Goal: Task Accomplishment & Management: Manage account settings

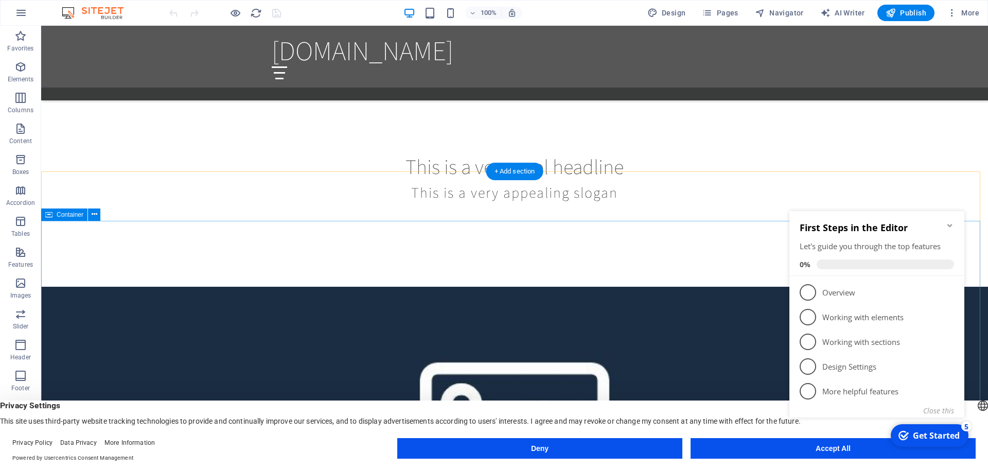
scroll to position [772, 0]
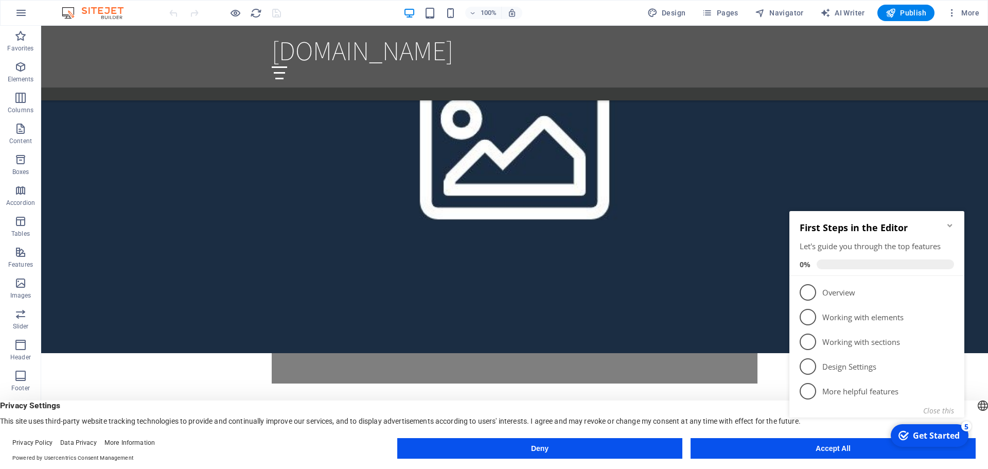
click at [794, 443] on div "checkmark Get Started 5 First Steps in the Editor Let's guide you through the t…" at bounding box center [878, 326] width 187 height 249
click at [949, 224] on icon "Minimize checklist" at bounding box center [950, 225] width 8 height 8
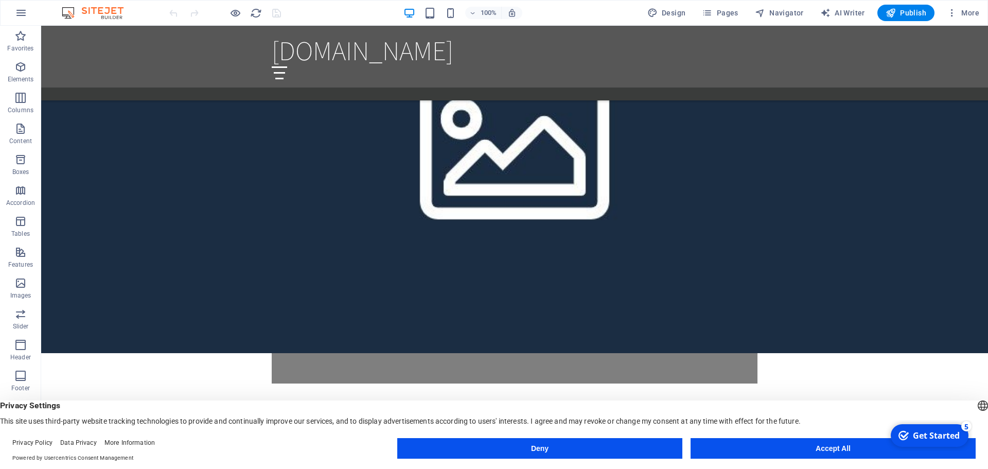
click at [937, 451] on div "checkmark Get Started 5 First Steps in the Editor Let's guide you through the t…" at bounding box center [928, 435] width 87 height 31
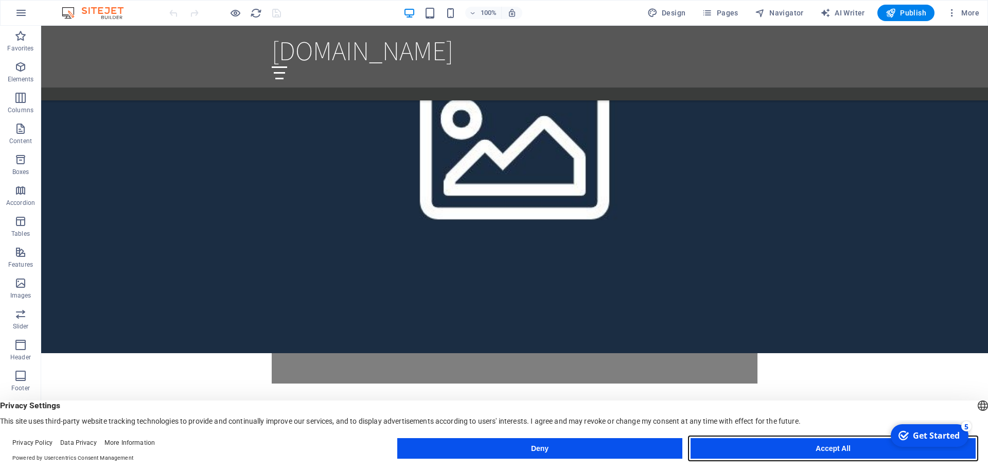
click at [831, 448] on button "Accept All" at bounding box center [833, 448] width 285 height 21
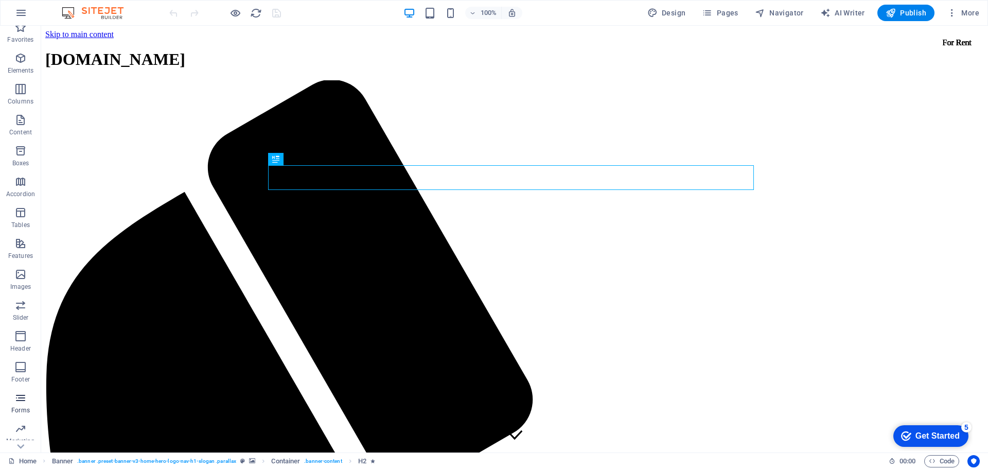
scroll to position [37, 0]
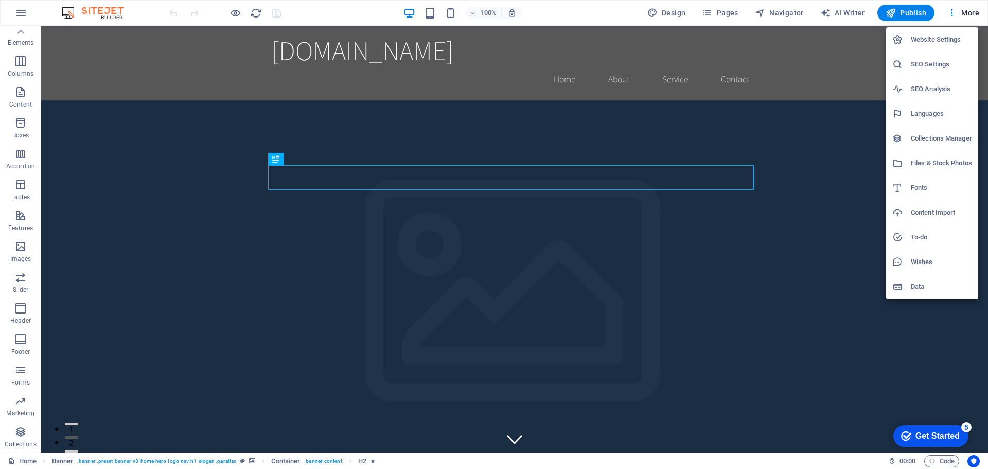
select select "41"
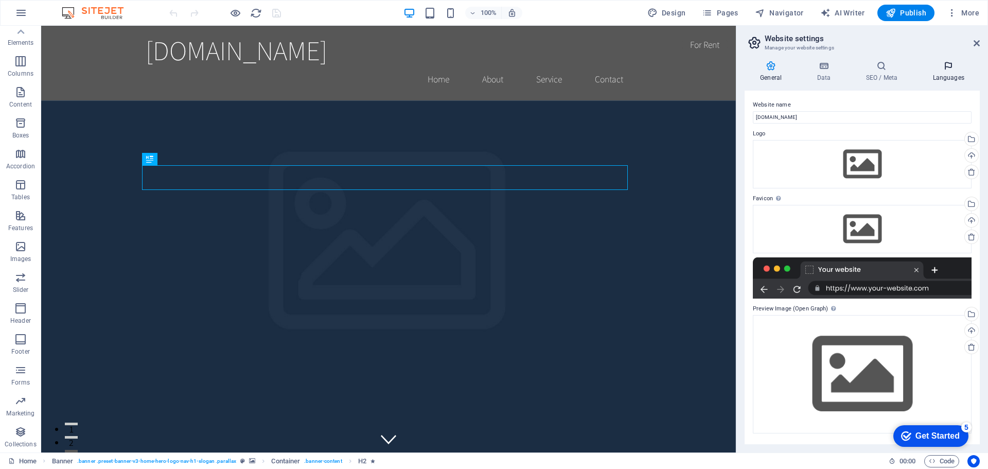
click at [0, 0] on icon at bounding box center [0, 0] width 0 height 0
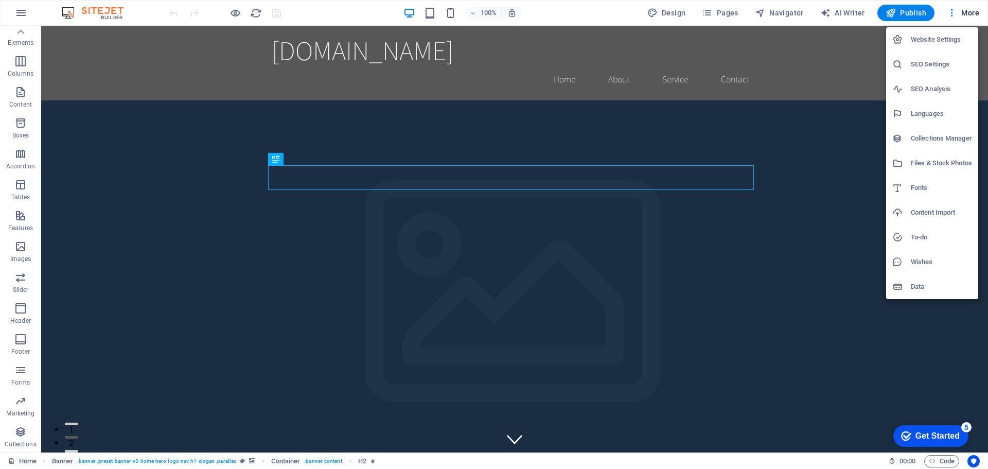
click at [928, 285] on h6 "Data" at bounding box center [941, 287] width 61 height 12
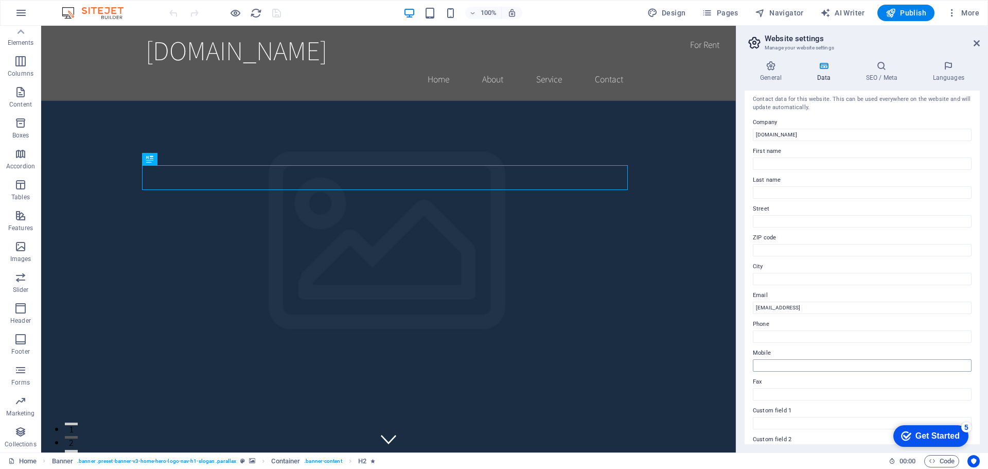
scroll to position [0, 0]
click at [942, 9] on div "Design Pages Navigator AI Writer Publish More" at bounding box center [813, 13] width 340 height 16
click at [0, 0] on icon "button" at bounding box center [0, 0] width 0 height 0
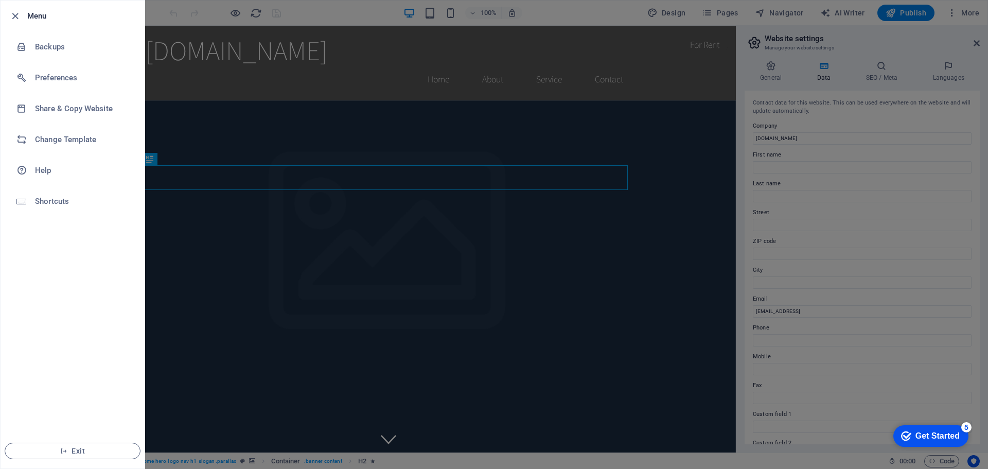
drag, startPoint x: 295, startPoint y: 224, endPoint x: 318, endPoint y: 226, distance: 23.3
click at [295, 224] on div at bounding box center [494, 234] width 988 height 469
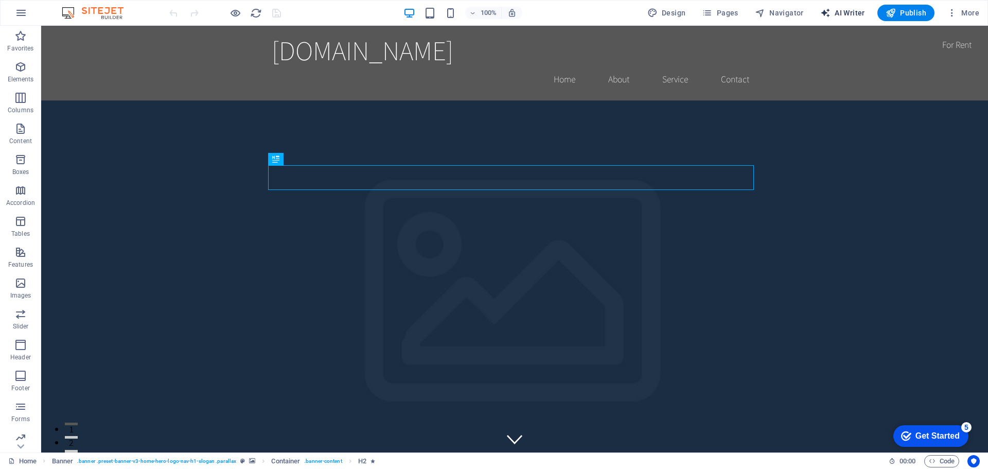
click at [841, 11] on span "AI Writer" at bounding box center [842, 13] width 45 height 10
select select "English"
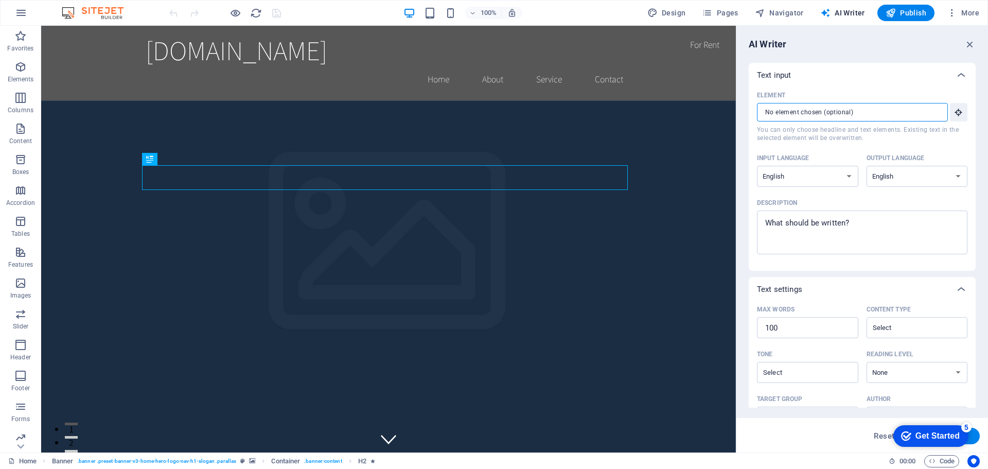
click at [808, 116] on input "Element ​ You can only choose headline and text elements. Existing text in the …" at bounding box center [849, 112] width 184 height 19
click at [858, 112] on input "Element ​ You can only choose headline and text elements. Existing text in the …" at bounding box center [849, 112] width 184 height 19
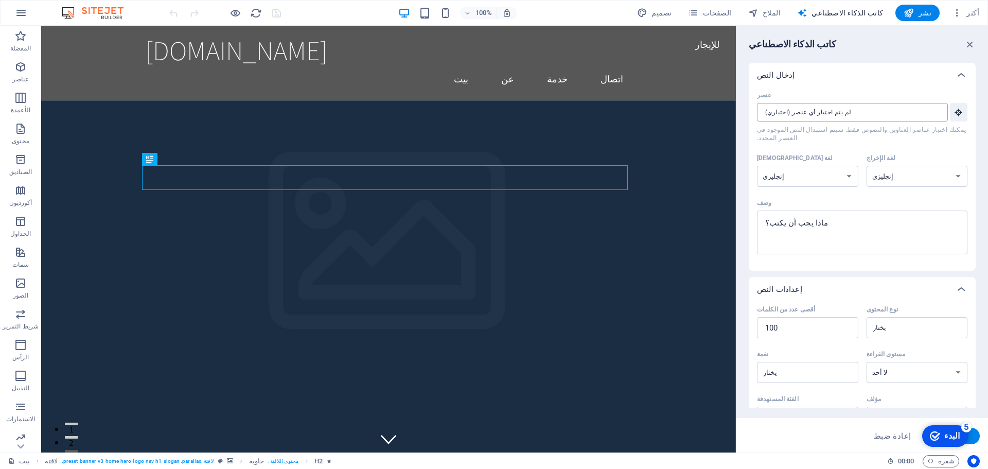
click at [888, 111] on input "عنصر ​ يمكنك اختيار عناصر العناوين والنصوص فقط. سيتم استبدال النص الموجود في ال…" at bounding box center [849, 112] width 184 height 19
click at [883, 113] on input "عنصر ​ يمكنك اختيار عناصر العناوين والنصوص فقط. سيتم استبدال النص الموجود في ال…" at bounding box center [849, 112] width 184 height 19
click at [816, 176] on select "الألبانية عربي الأرمنية عوضي أذربيجاني بشكير الباسكية البيلاروسية البنغالية بهو…" at bounding box center [807, 176] width 101 height 21
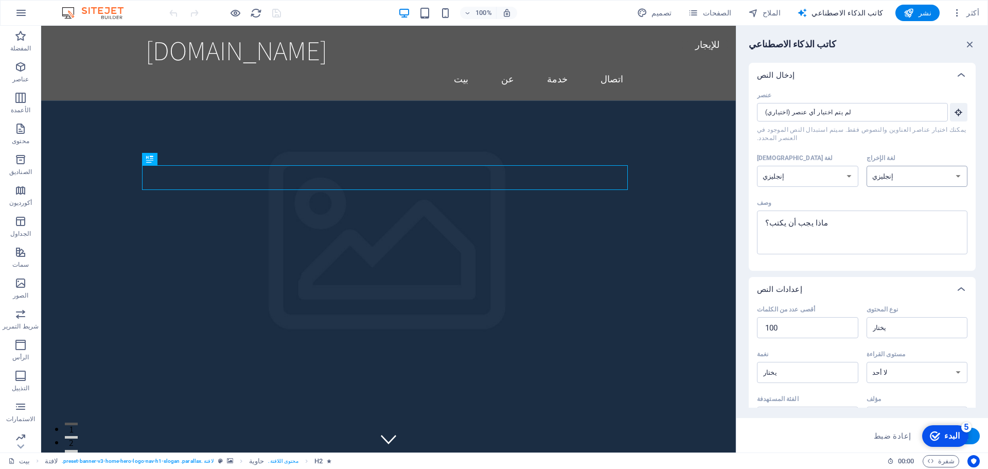
click at [842, 112] on input "عنصر ​ يمكنك اختيار عناصر العناوين والنصوص فقط. سيتم استبدال النص الموجود في ال…" at bounding box center [849, 112] width 184 height 19
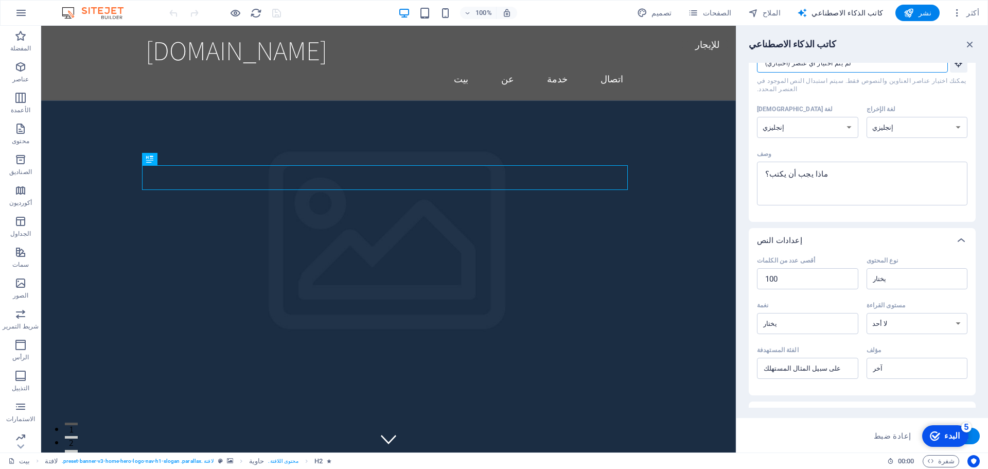
scroll to position [51, 0]
click at [0, 0] on textarea "وصف x ​" at bounding box center [0, 0] width 0 height 0
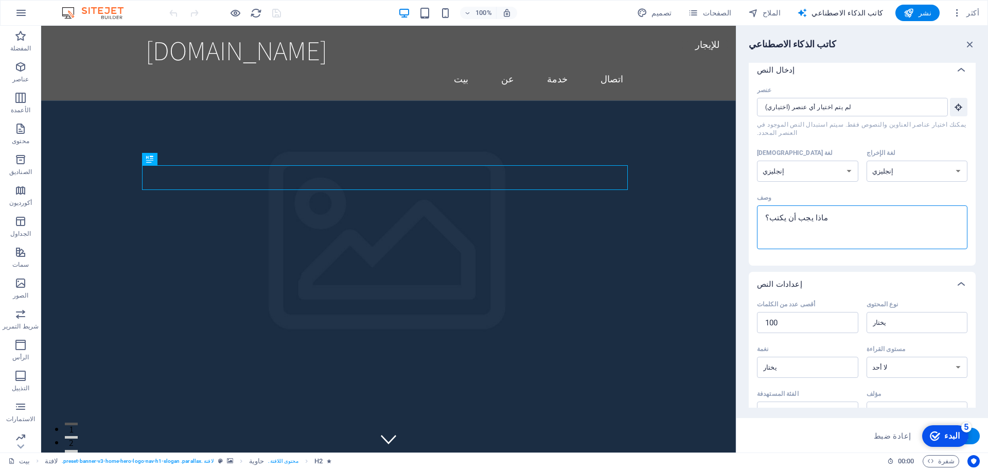
scroll to position [0, 0]
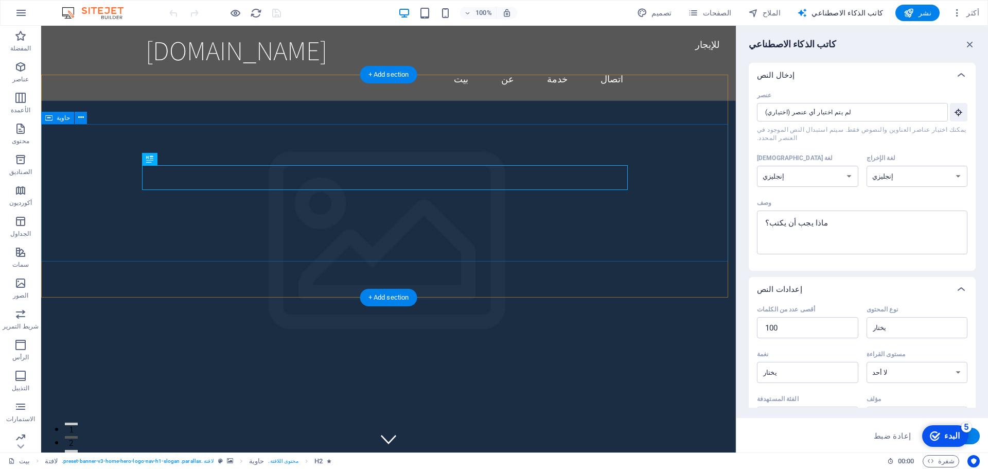
type textarea "x"
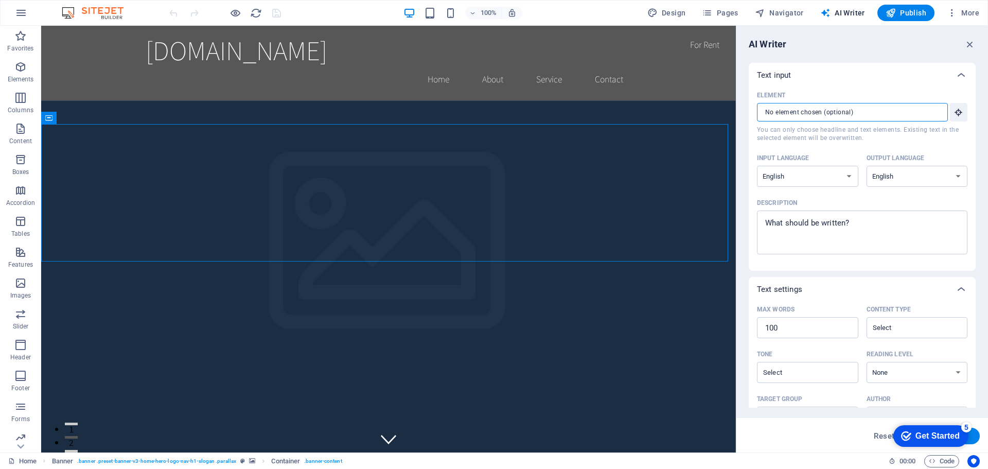
click at [837, 109] on input "Element ​ You can only choose headline and text elements. Existing text in the …" at bounding box center [849, 112] width 184 height 19
click at [776, 117] on input "Element ​ You can only choose headline and text elements. Existing text in the …" at bounding box center [849, 112] width 184 height 19
click at [969, 109] on div "Element ​ You can only choose headline and text elements. Existing text in the …" at bounding box center [862, 178] width 227 height 183
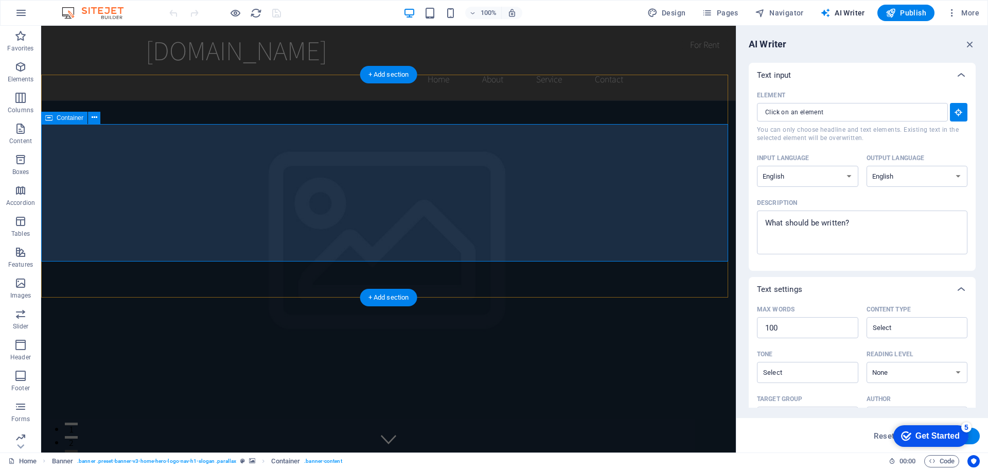
type input "#ed-893407611"
type textarea "x"
type input "10"
type textarea "x"
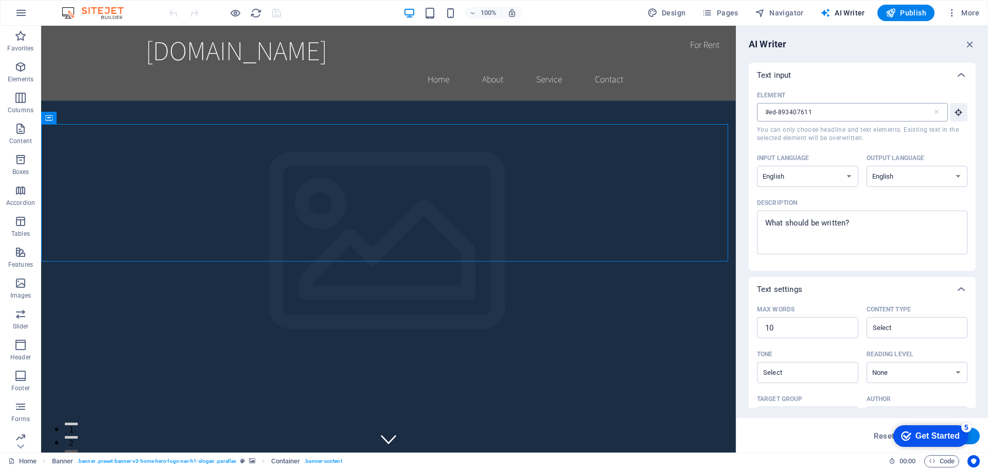
click at [828, 117] on input "#ed-893407611" at bounding box center [845, 112] width 176 height 19
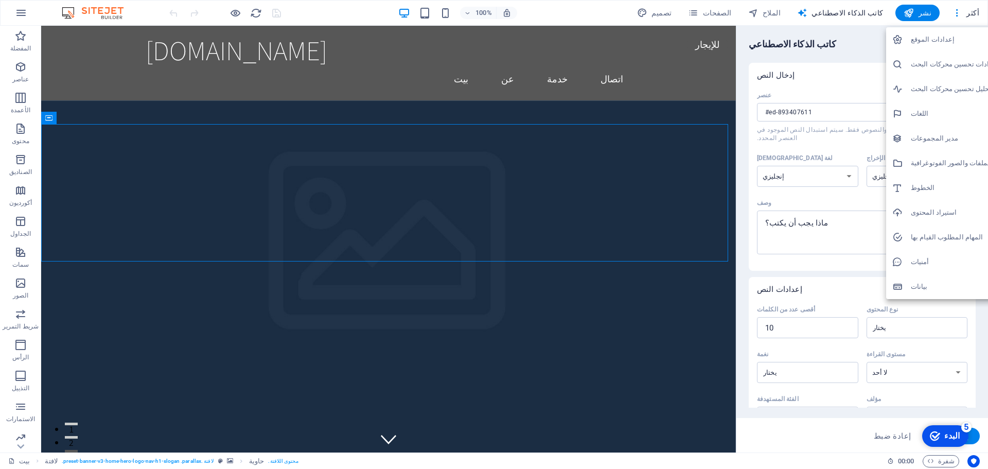
click at [930, 41] on font "إعدادات الموقع" at bounding box center [933, 40] width 44 height 8
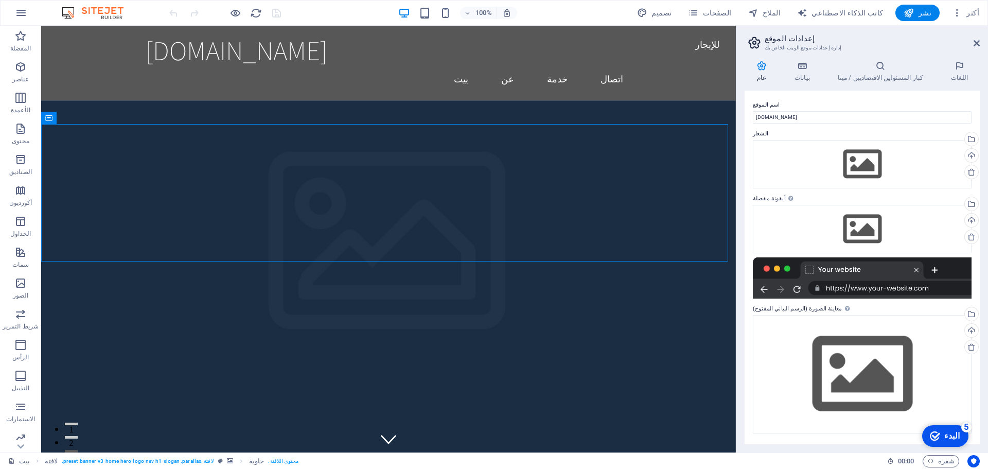
click at [783, 68] on h4 "عام" at bounding box center [764, 72] width 38 height 22
click at [808, 68] on icon at bounding box center [802, 66] width 39 height 10
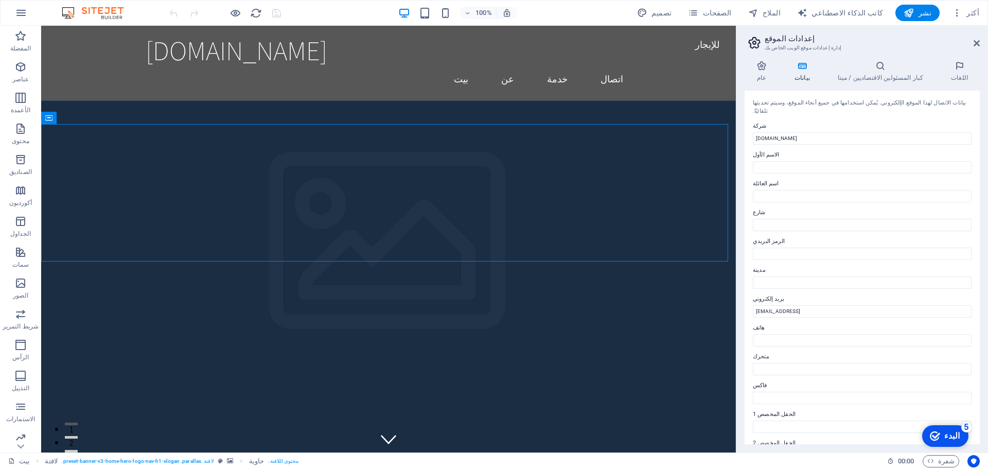
click at [769, 60] on div "عام بيانات كبار المسئولين الاقتصاديين / ميتا اللغات اسم الموقع [DOMAIN_NAME] ال…" at bounding box center [863, 252] width 252 height 400
click at [768, 71] on h4 "عام" at bounding box center [764, 72] width 38 height 22
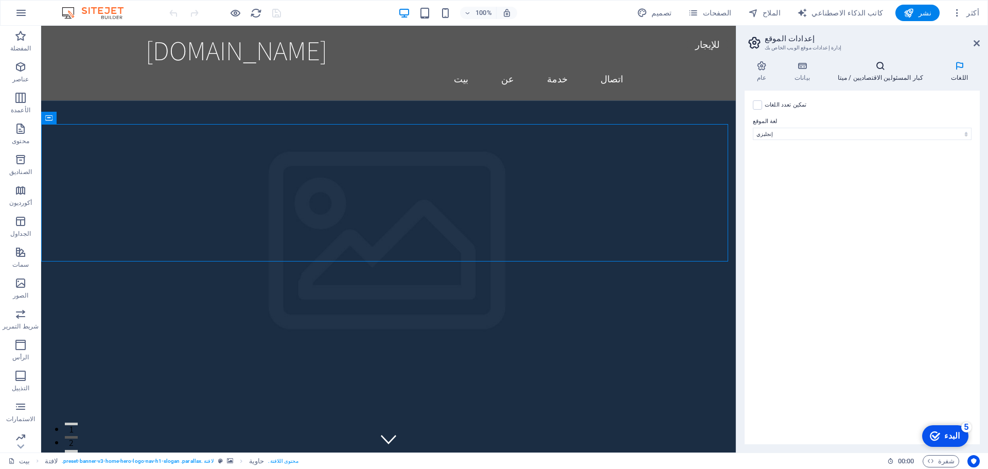
click at [895, 72] on h4 "كبار المسئولين الاقتصاديين / ميتا" at bounding box center [882, 72] width 113 height 22
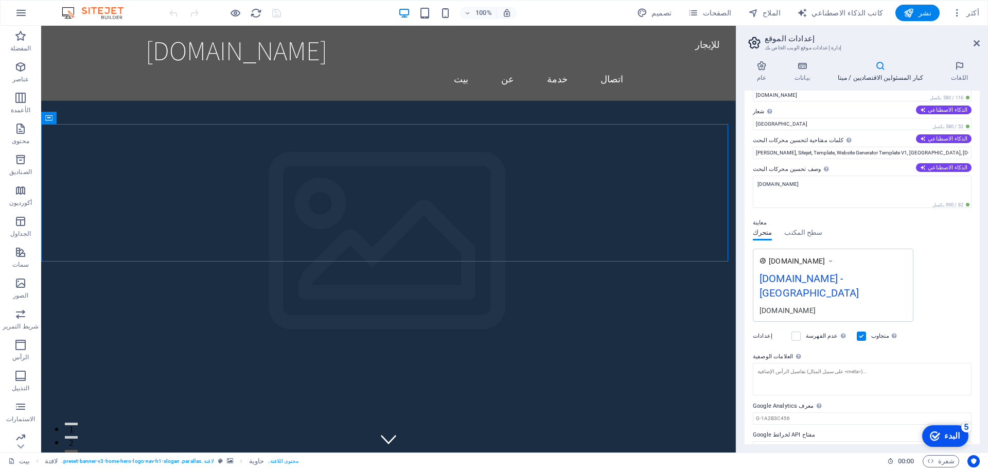
scroll to position [25, 0]
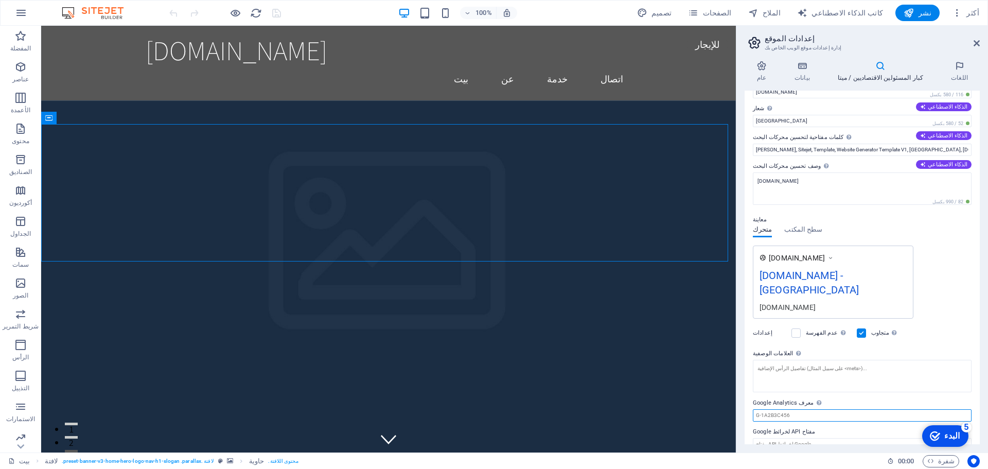
click at [784, 409] on input "معرف Google Analytics يرجى إضافة مُعرِّف Google Analytics فقط. نُضمِّن المُعرِّ…" at bounding box center [862, 415] width 219 height 12
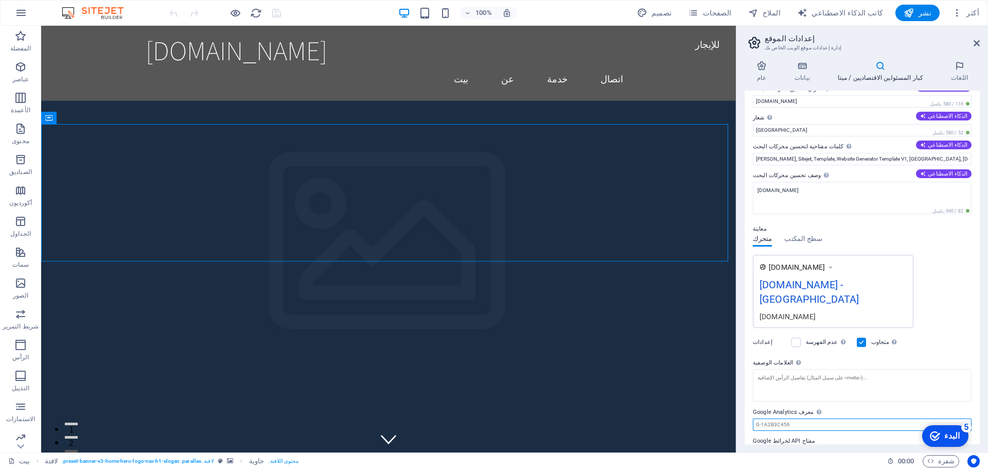
scroll to position [0, 0]
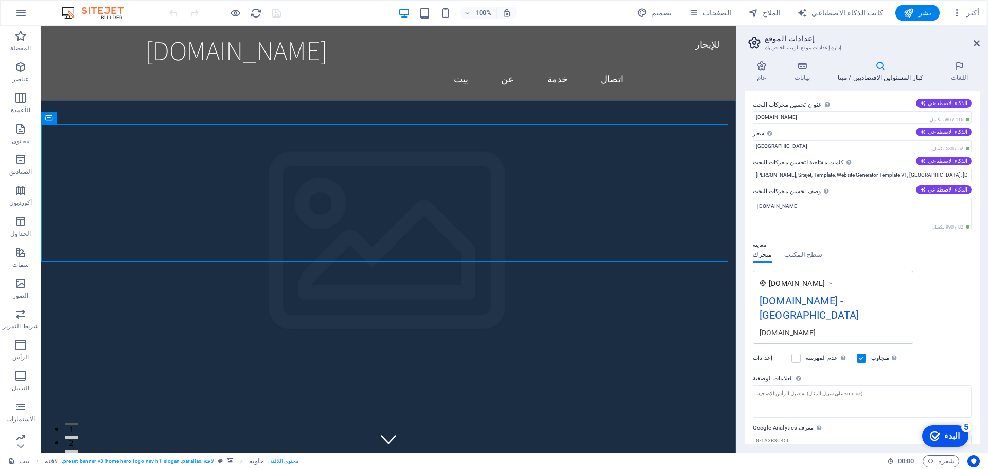
click at [873, 63] on icon at bounding box center [880, 66] width 109 height 10
click at [887, 68] on icon at bounding box center [880, 66] width 109 height 10
click at [821, 69] on icon at bounding box center [802, 66] width 39 height 10
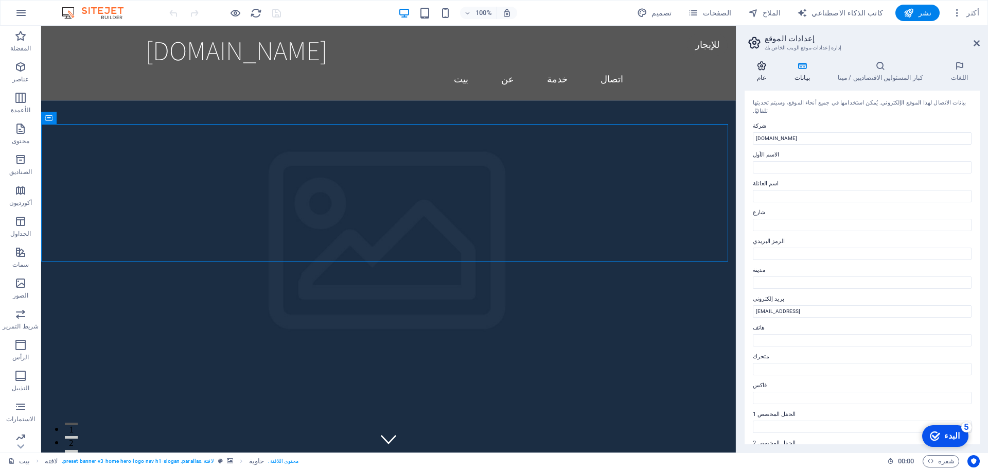
click at [766, 72] on h4 "عام" at bounding box center [764, 72] width 38 height 22
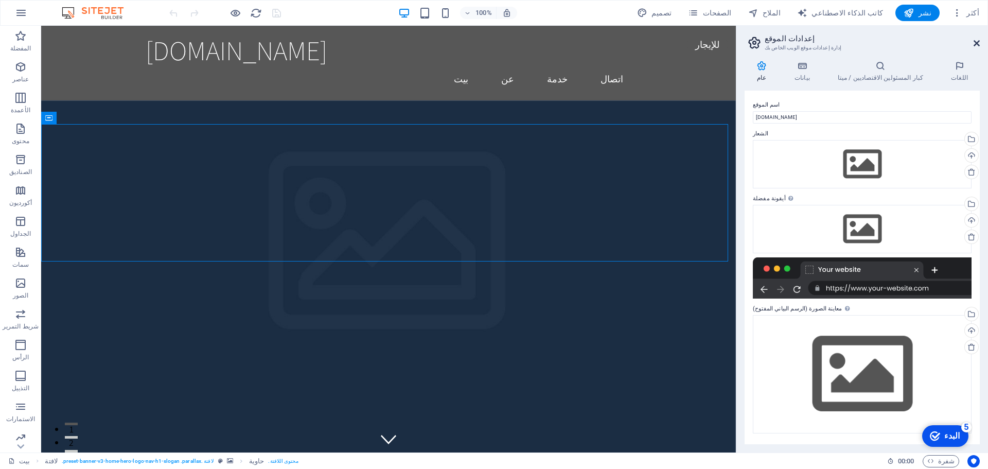
click at [977, 44] on icon at bounding box center [977, 43] width 6 height 8
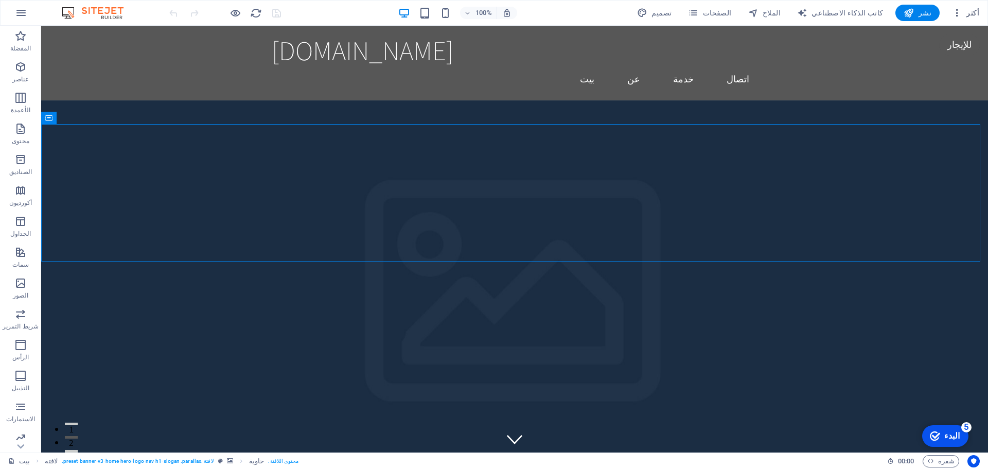
click at [971, 11] on font "أكثر" at bounding box center [973, 13] width 13 height 8
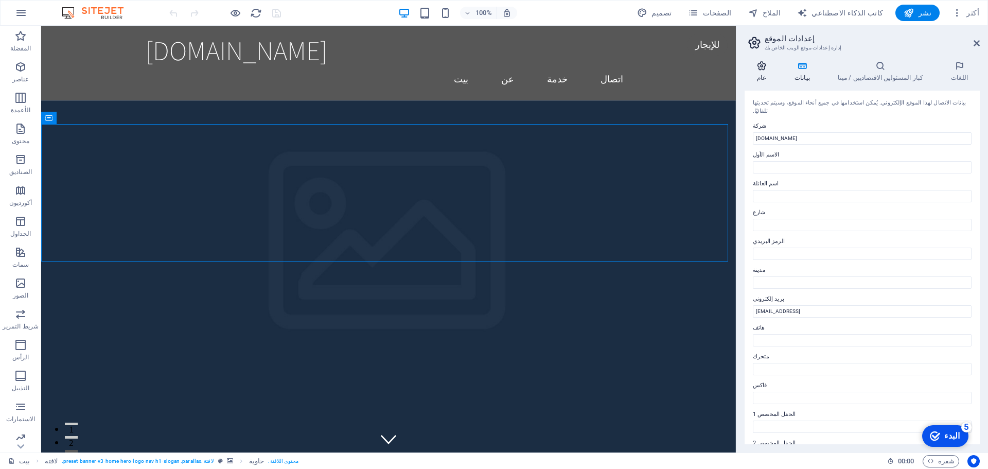
click at [771, 70] on icon at bounding box center [762, 66] width 34 height 10
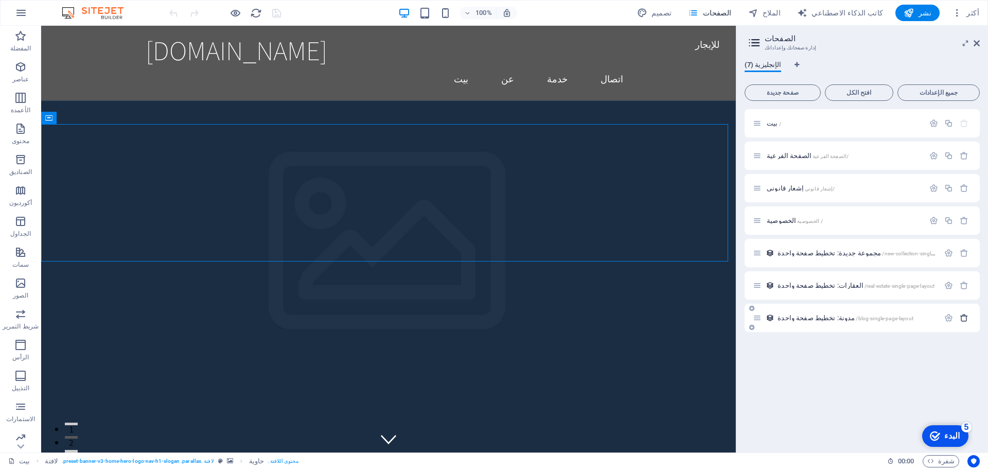
click at [966, 318] on icon "button" at bounding box center [964, 317] width 9 height 9
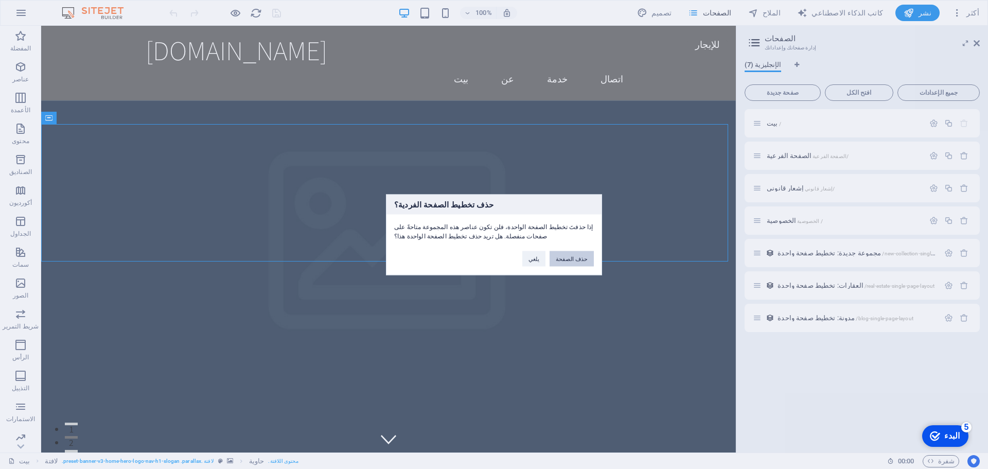
click at [579, 260] on font "حذف الصفحة" at bounding box center [572, 258] width 32 height 6
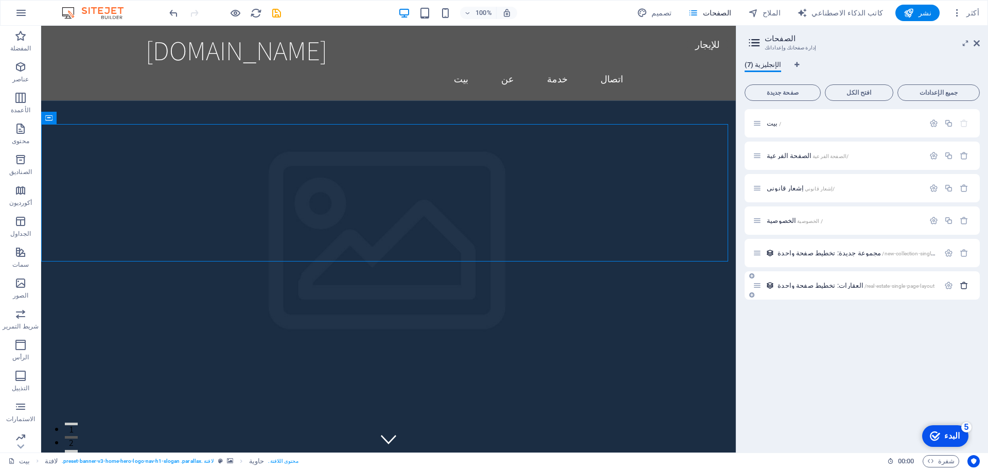
click at [966, 286] on icon "button" at bounding box center [964, 285] width 9 height 9
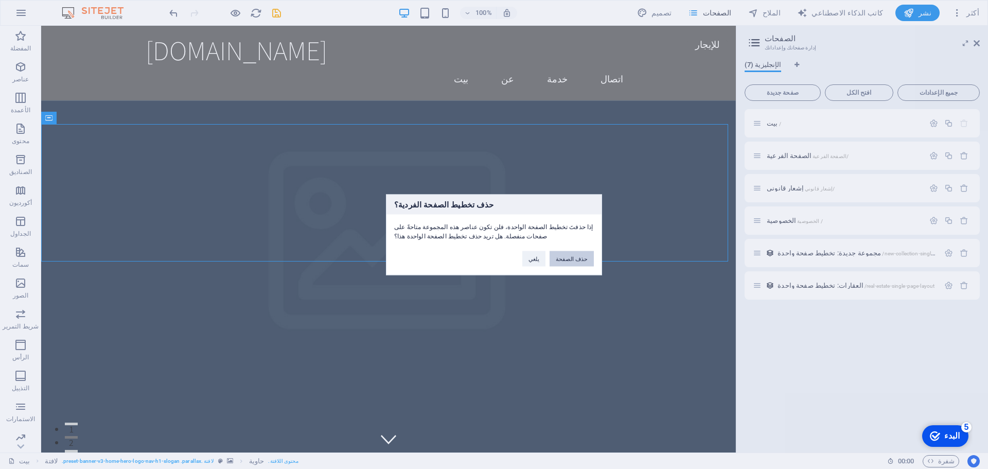
drag, startPoint x: 582, startPoint y: 261, endPoint x: 682, endPoint y: 249, distance: 101.1
click at [582, 261] on font "حذف الصفحة" at bounding box center [572, 258] width 32 height 6
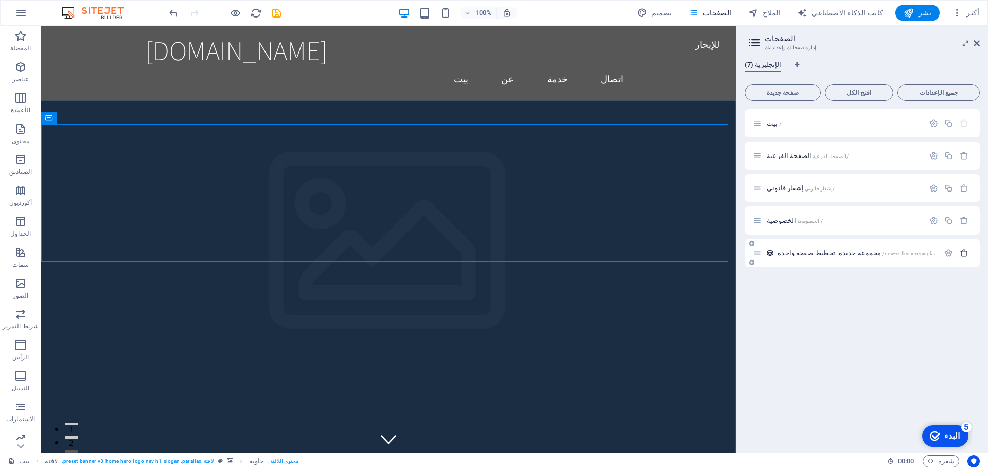
click at [967, 255] on icon "button" at bounding box center [964, 253] width 9 height 9
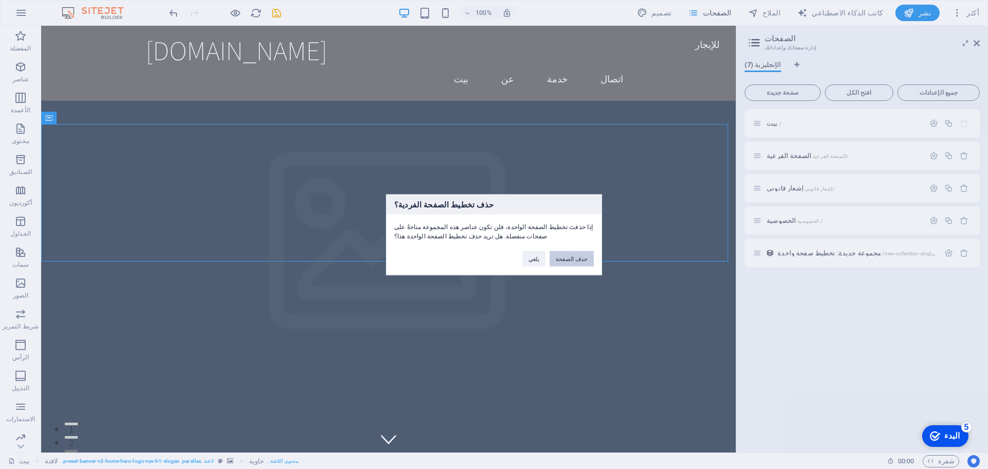
click at [574, 258] on font "حذف الصفحة" at bounding box center [572, 258] width 32 height 6
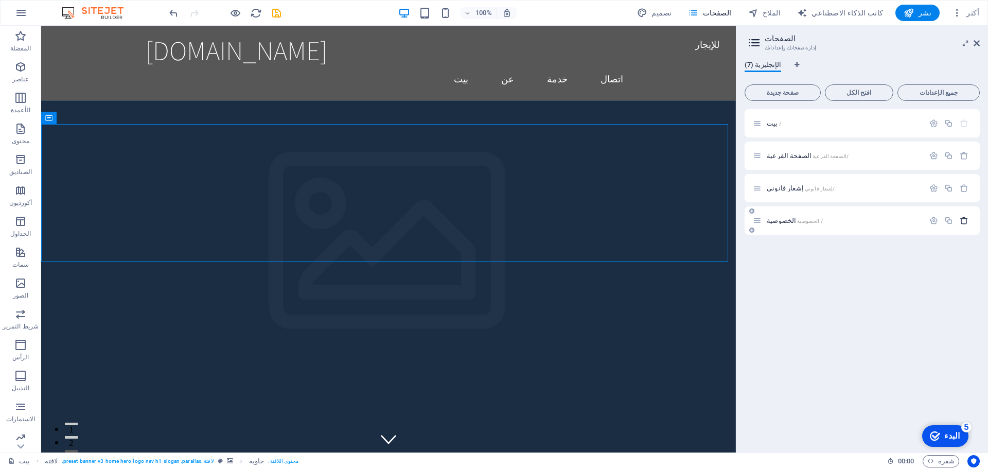
click at [964, 221] on icon "button" at bounding box center [964, 220] width 9 height 9
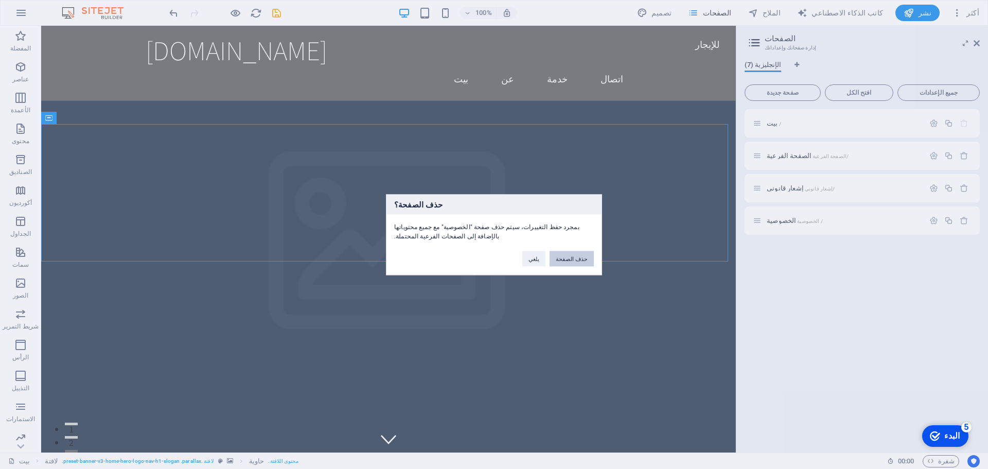
click at [573, 264] on button "حذف الصفحة" at bounding box center [572, 258] width 44 height 15
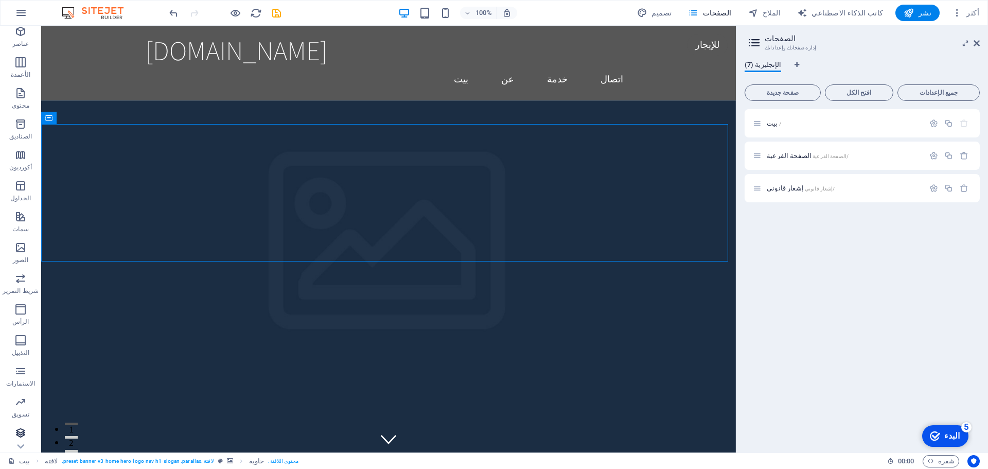
scroll to position [37, 0]
click at [16, 463] on link "بيت" at bounding box center [19, 461] width 22 height 12
click at [19, 463] on link "بيت" at bounding box center [19, 461] width 22 height 12
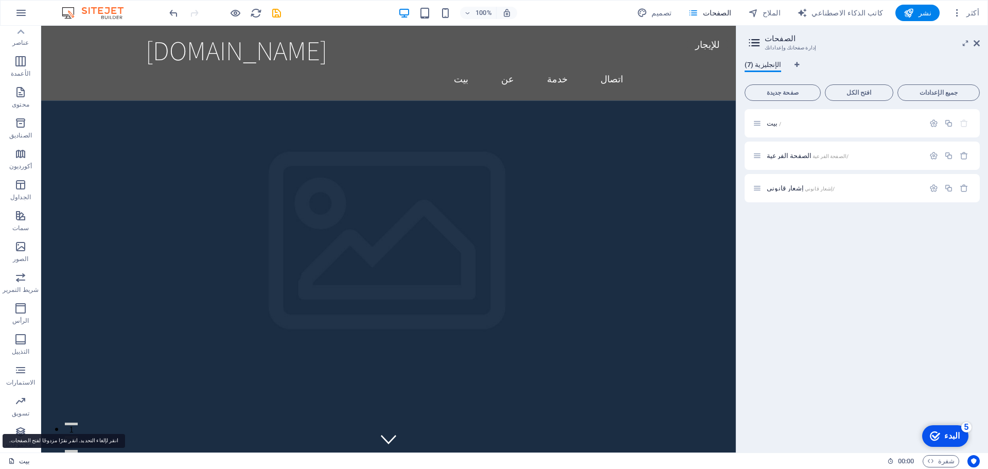
click at [849, 96] on button "افتح الكل" at bounding box center [859, 92] width 69 height 16
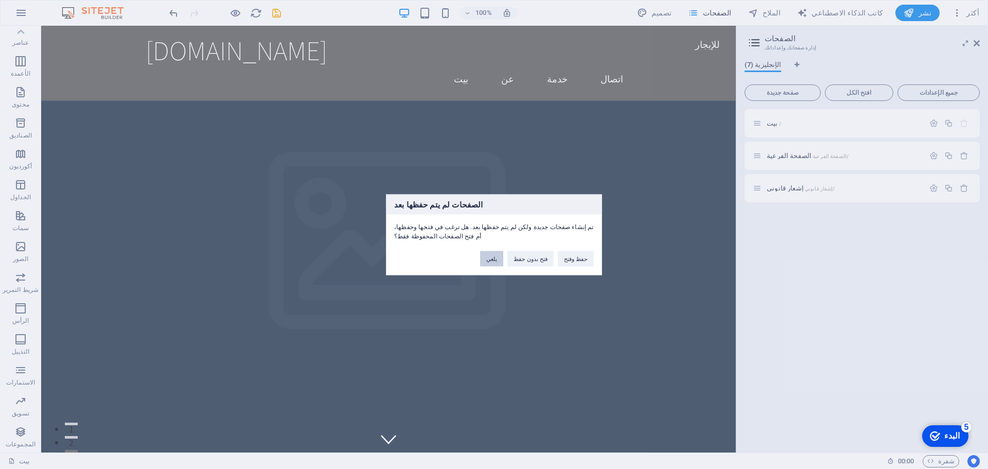
click at [497, 260] on font "يلغي" at bounding box center [491, 258] width 11 height 6
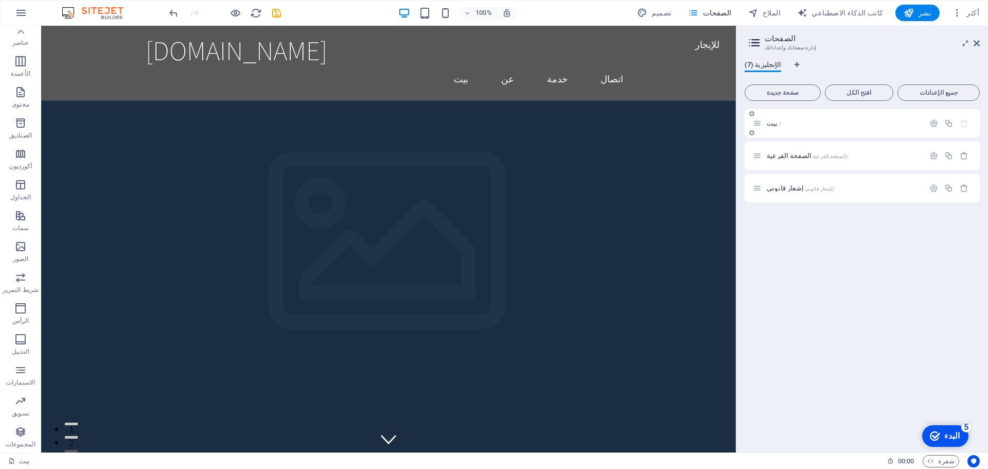
click at [794, 109] on div "بيت /" at bounding box center [862, 123] width 235 height 28
click at [793, 119] on div "بيت /" at bounding box center [838, 123] width 171 height 12
click at [980, 40] on aside "الصفحات إدارة صفحاتك وإعداداتك الإنجليزية (7) صفحة جديدة افتح الكل جميع الإعداد…" at bounding box center [862, 239] width 252 height 427
click at [976, 40] on icon at bounding box center [977, 43] width 6 height 8
